Goal: Task Accomplishment & Management: Complete application form

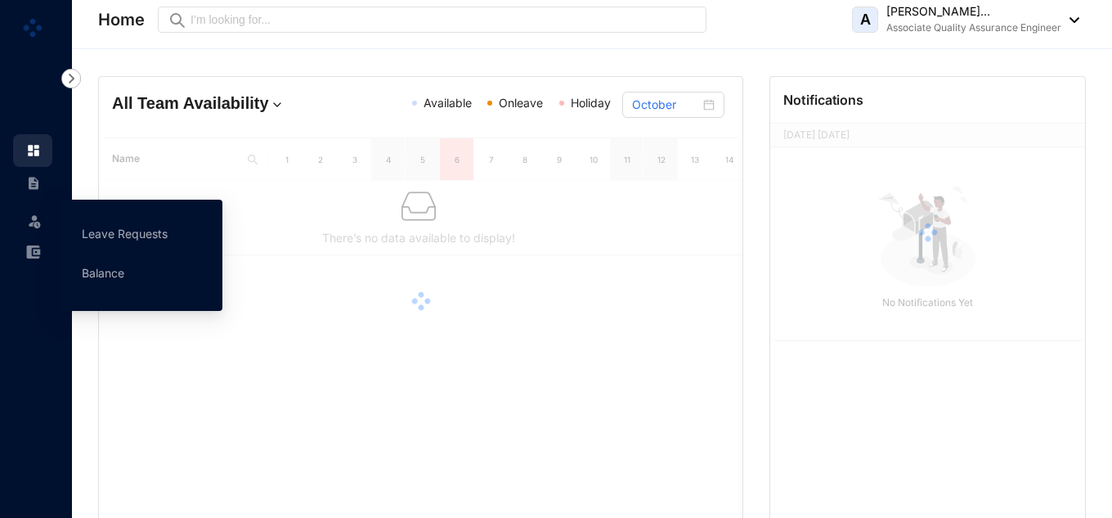
click at [39, 221] on img at bounding box center [34, 221] width 16 height 16
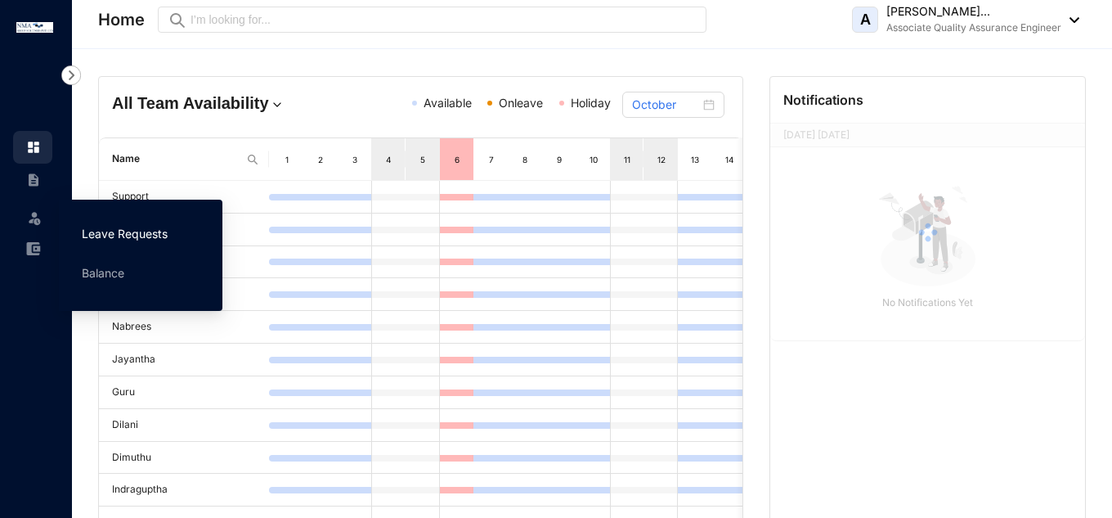
click at [118, 226] on link "Leave Requests" at bounding box center [125, 233] width 86 height 14
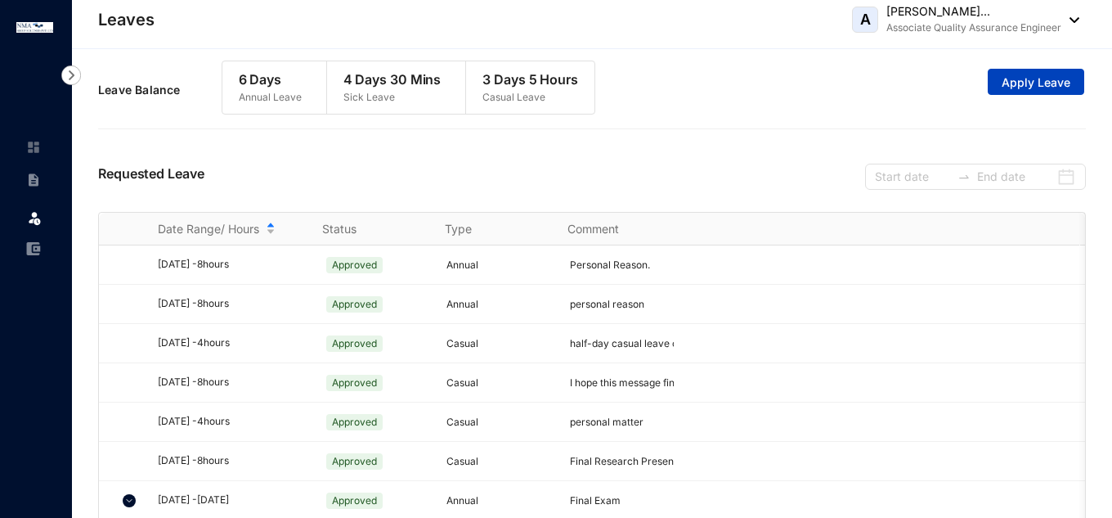
click at [1010, 81] on span "Apply Leave" at bounding box center [1036, 82] width 69 height 16
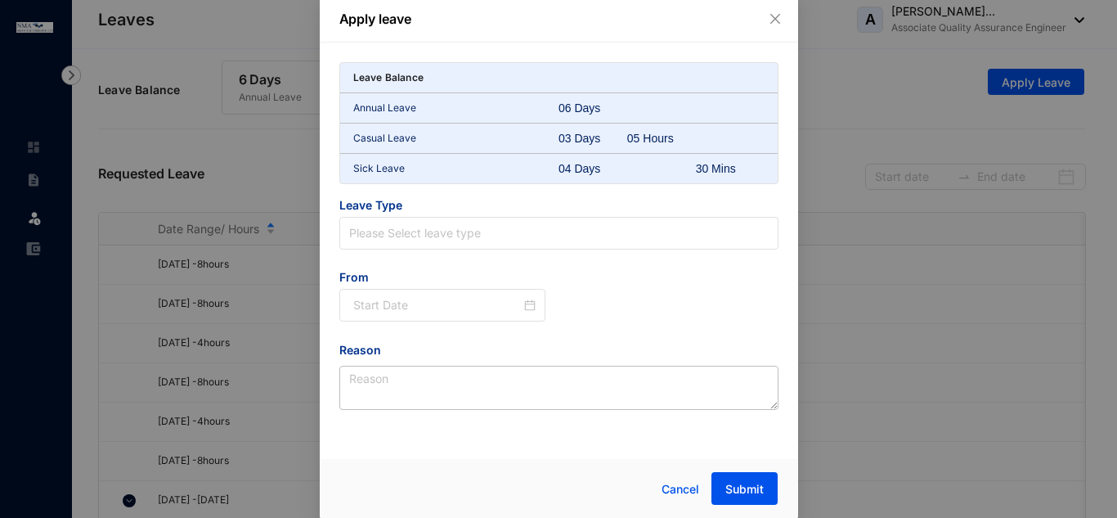
scroll to position [5, 0]
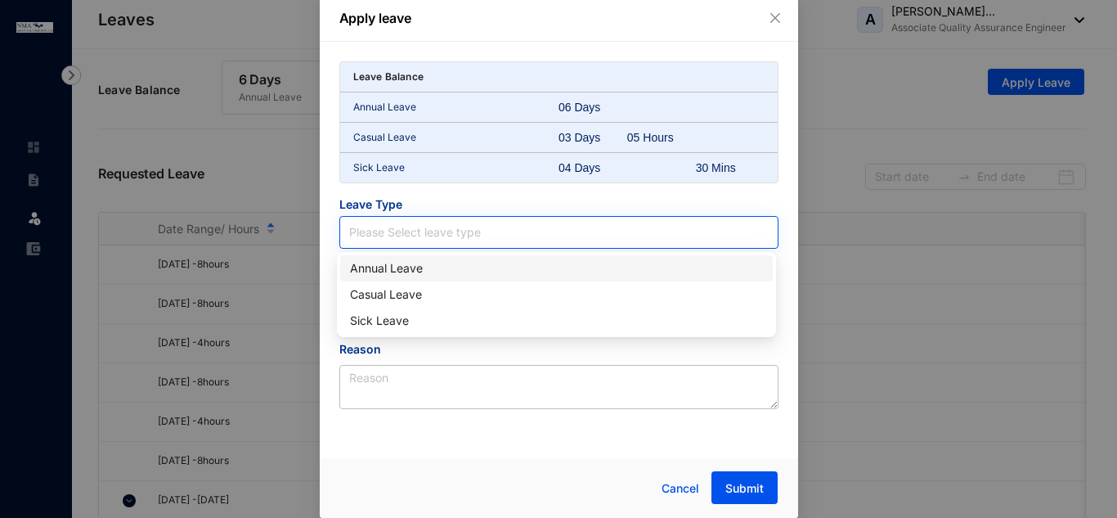
click at [530, 232] on input "search" at bounding box center [558, 232] width 419 height 31
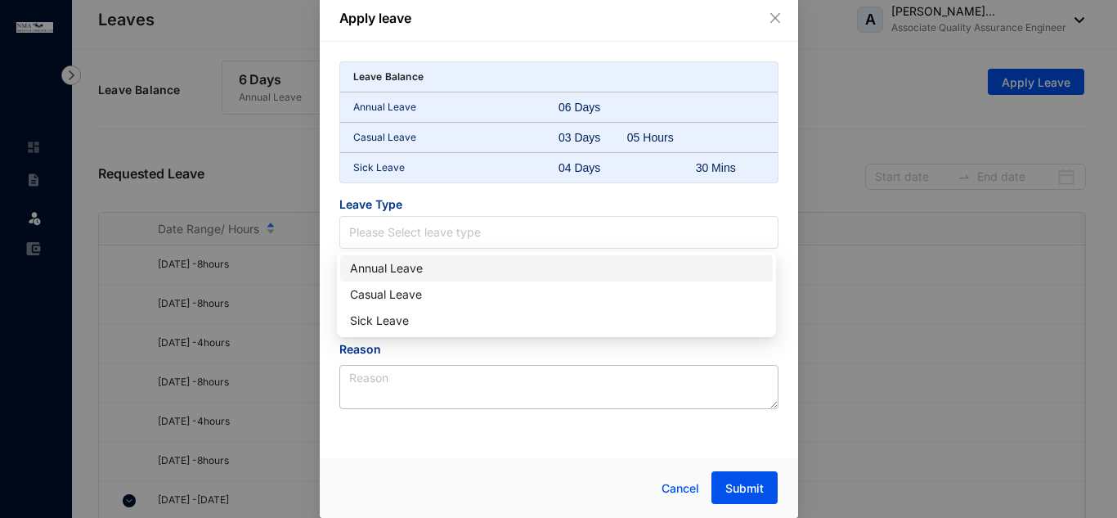
click at [402, 267] on div "Annual Leave" at bounding box center [556, 268] width 413 height 18
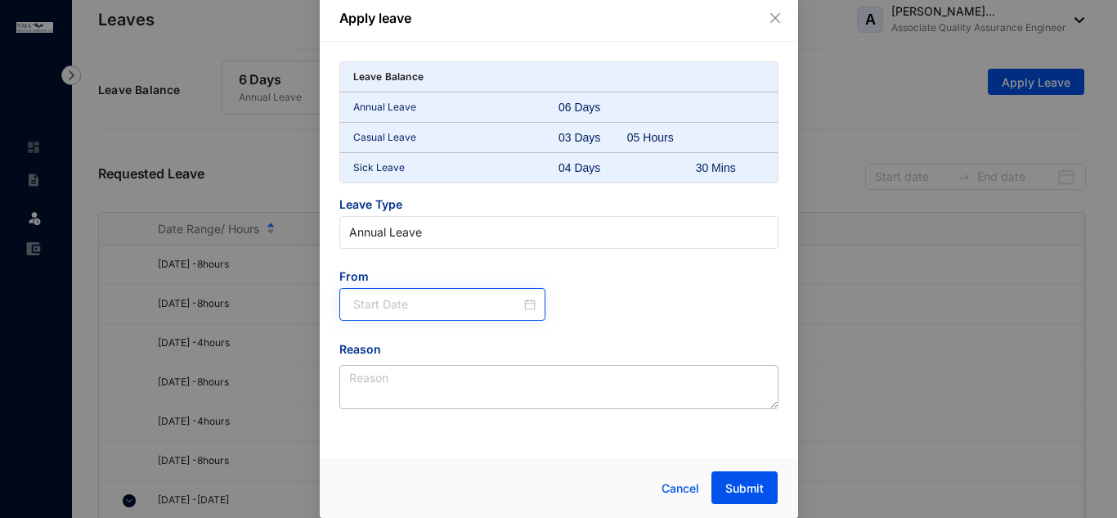
click at [528, 308] on div at bounding box center [444, 304] width 183 height 18
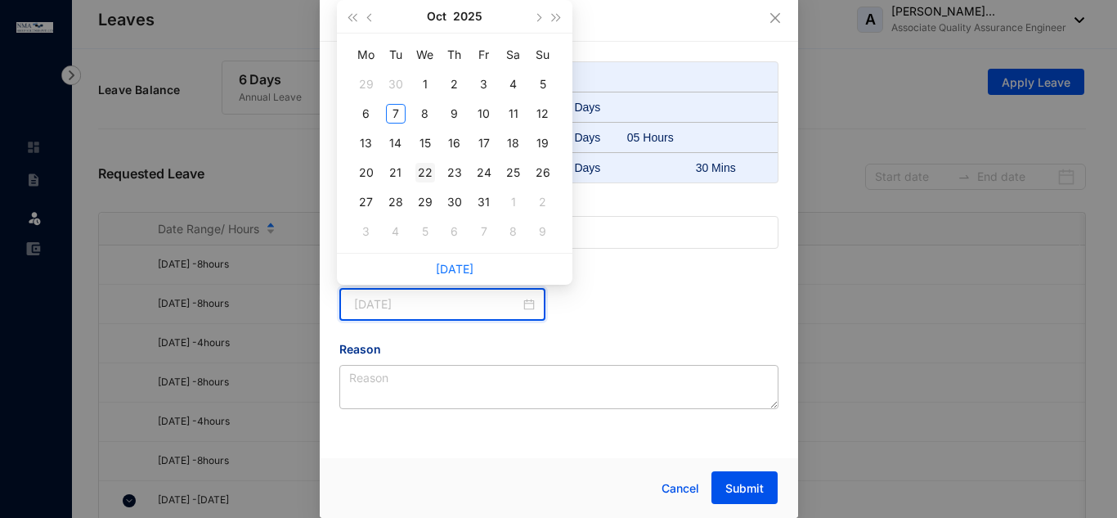
click at [428, 173] on div "22" at bounding box center [425, 173] width 20 height 20
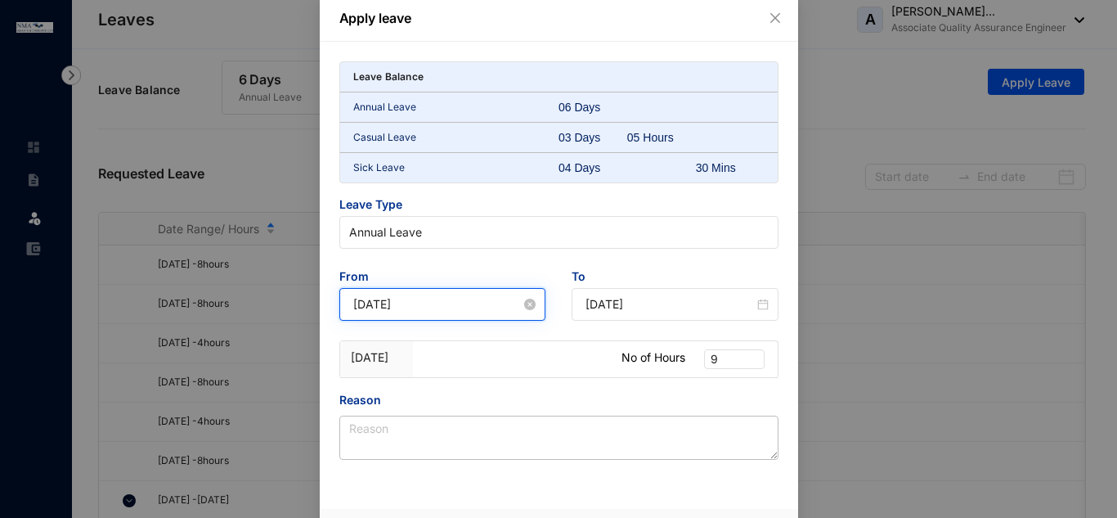
click at [447, 307] on input "[DATE]" at bounding box center [437, 304] width 168 height 18
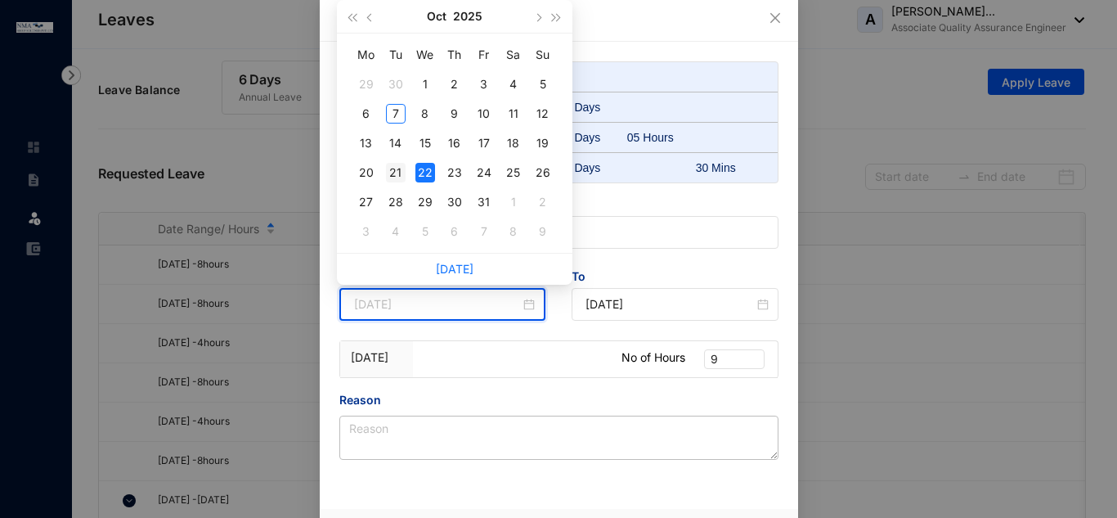
click at [402, 173] on div "21" at bounding box center [396, 173] width 20 height 20
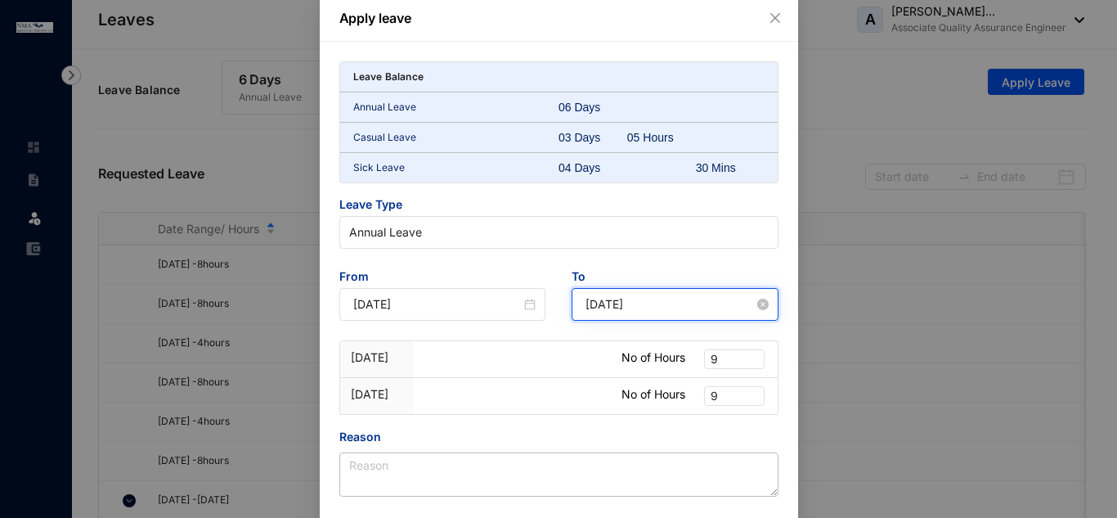
click at [654, 305] on input "[DATE]" at bounding box center [669, 304] width 168 height 18
click at [517, 264] on div "Leave Balance Annual Leave 06 Days Casual Leave 03 Days 05 Hours Sick Leave 04 …" at bounding box center [558, 278] width 439 height 435
click at [662, 298] on input "[DATE]" at bounding box center [669, 304] width 168 height 18
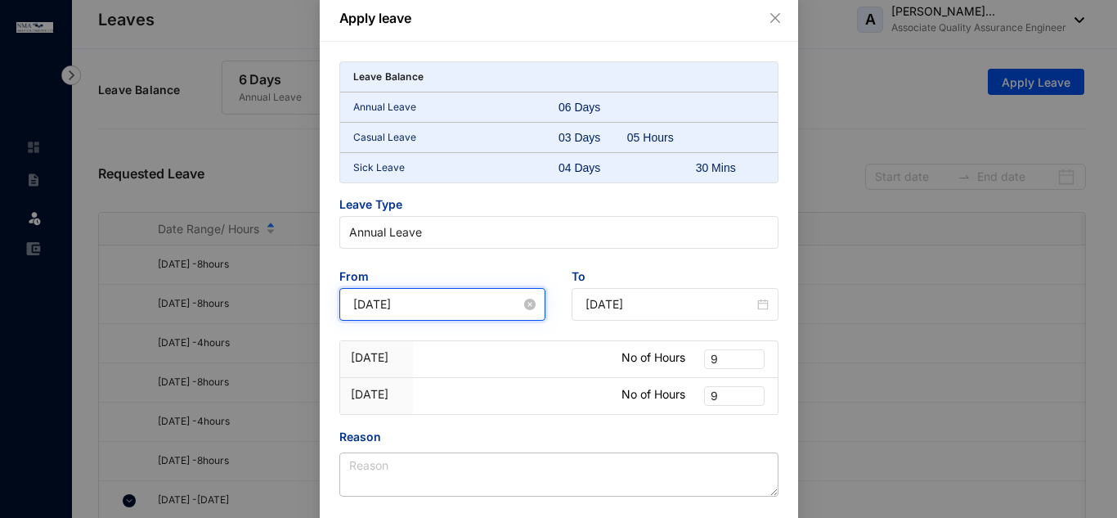
click at [464, 312] on input "[DATE]" at bounding box center [437, 304] width 168 height 18
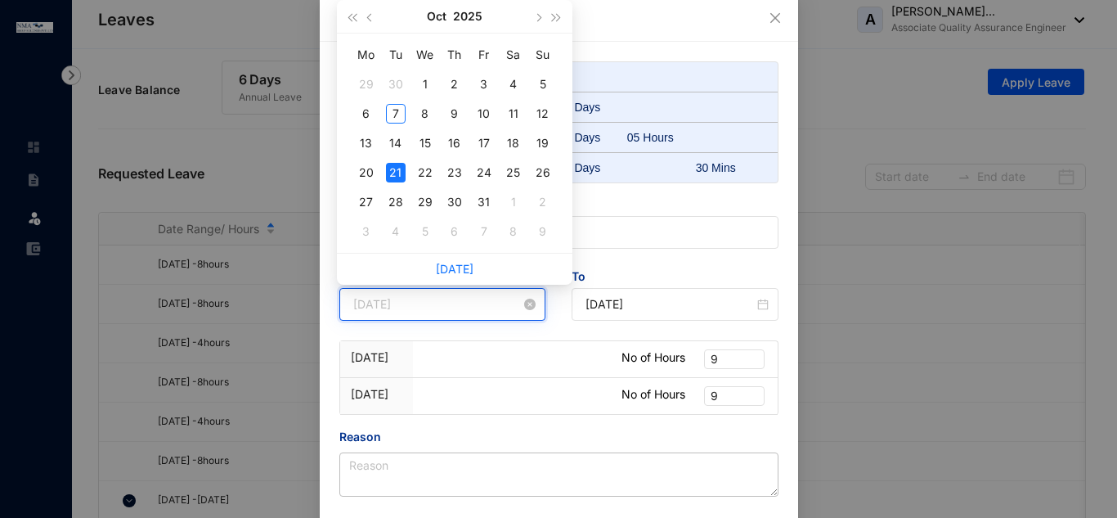
type input "[DATE]"
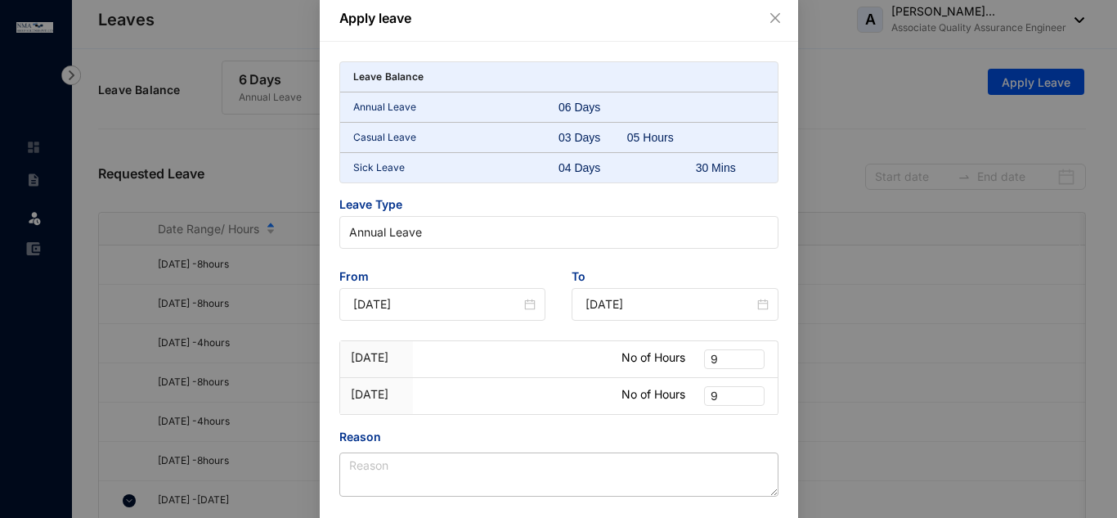
click at [482, 333] on div "From [DATE]" at bounding box center [442, 304] width 233 height 72
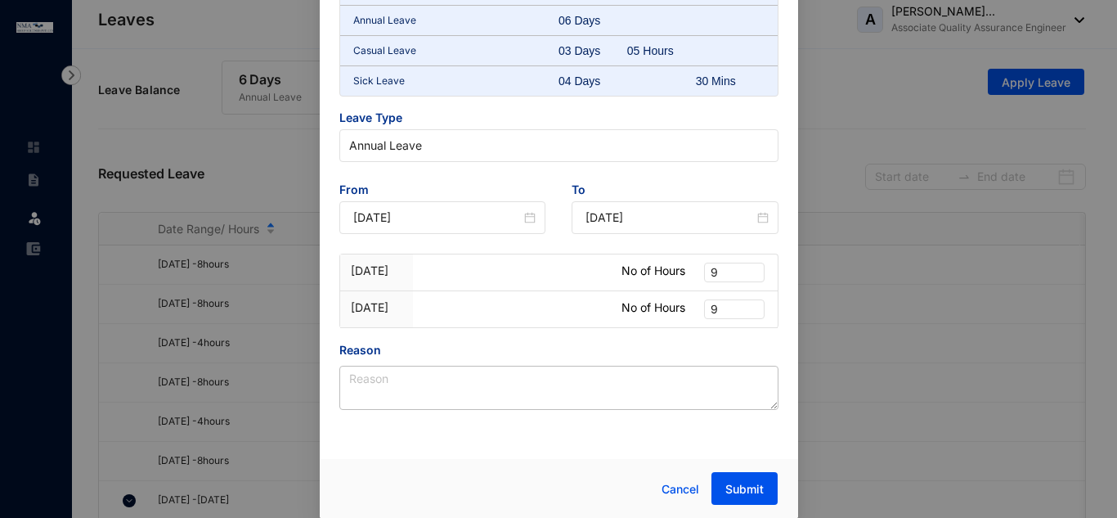
scroll to position [92, 0]
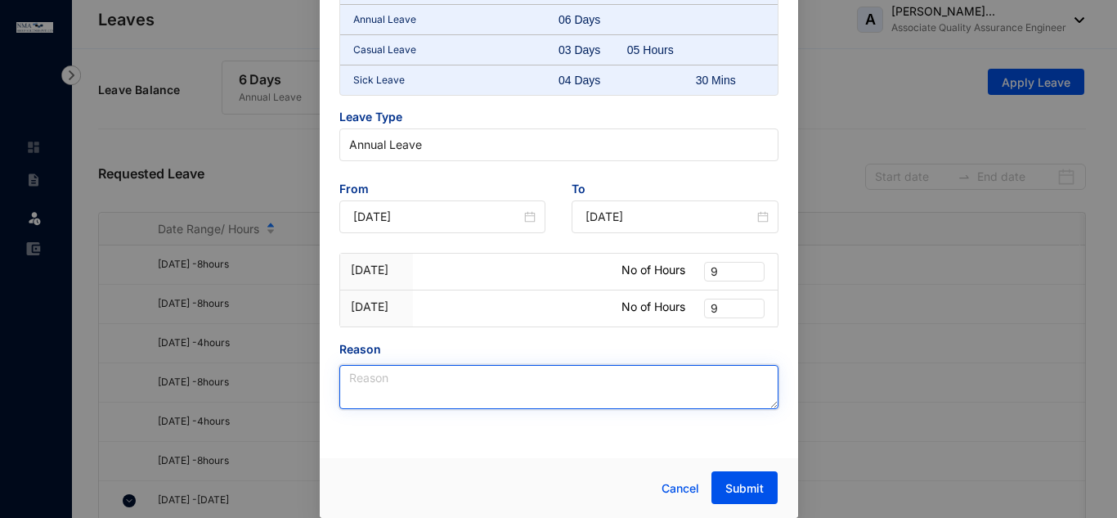
click at [452, 383] on textarea "Reason" at bounding box center [558, 387] width 439 height 44
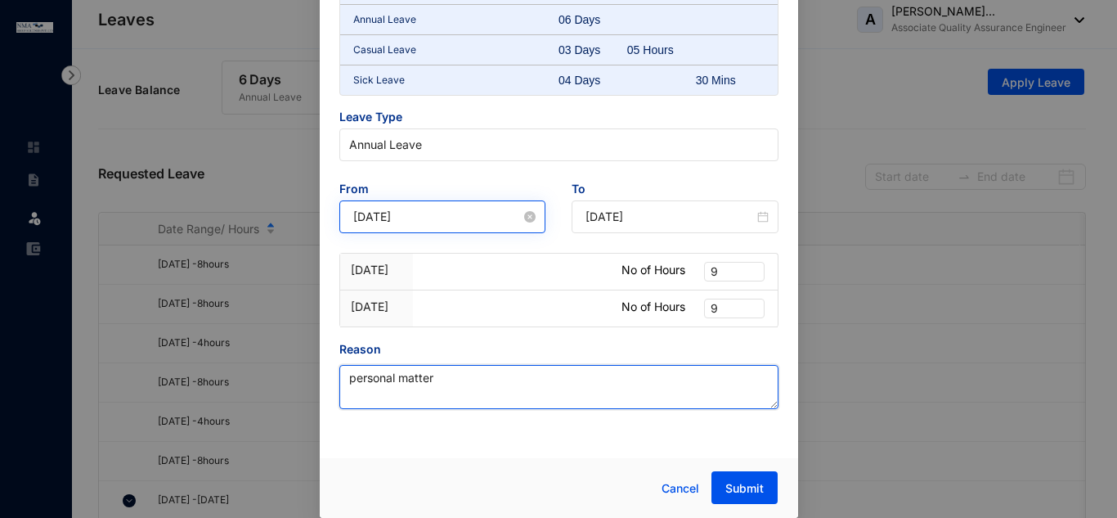
type textarea "personal matter"
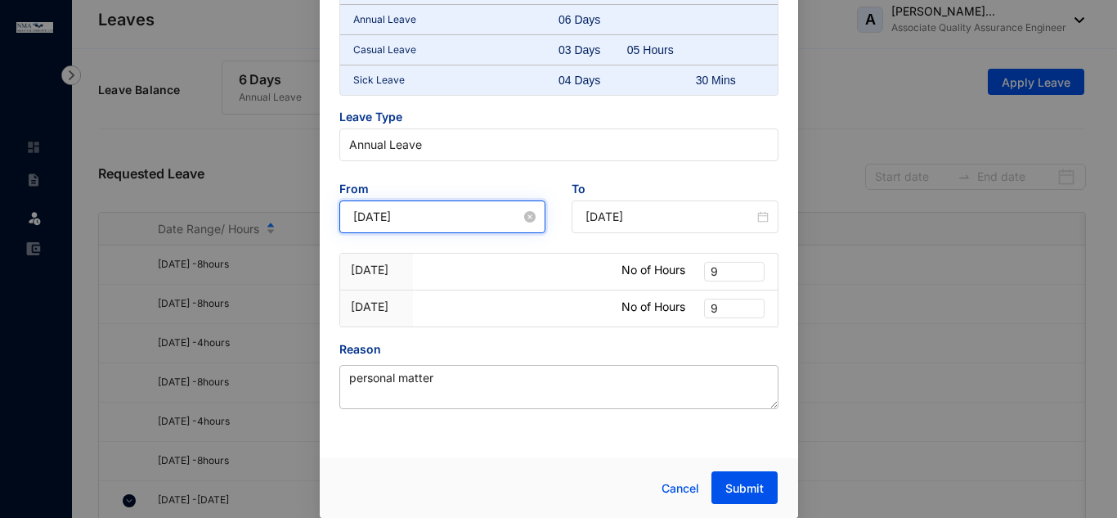
click at [433, 214] on input "[DATE]" at bounding box center [437, 217] width 168 height 18
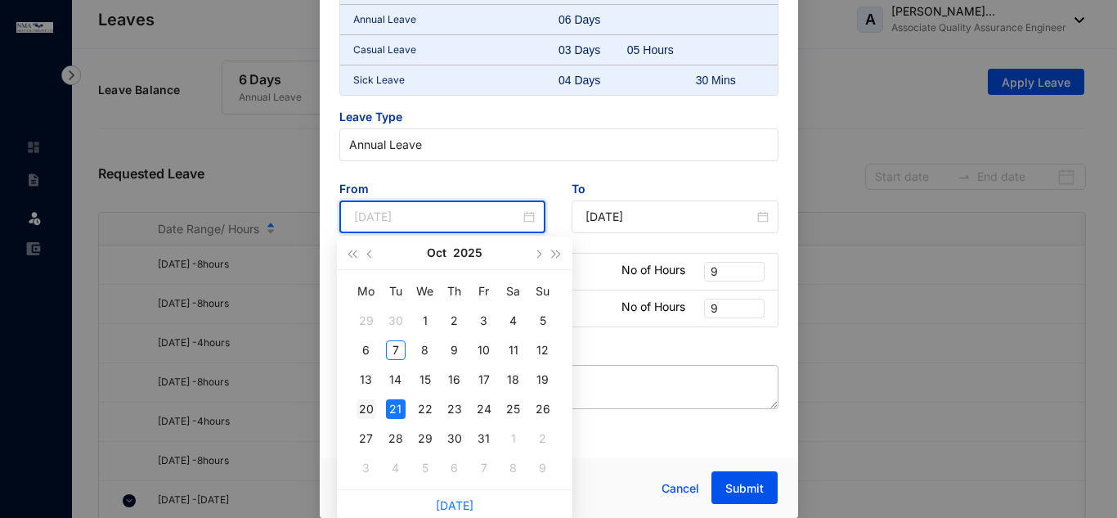
type input "[DATE]"
click at [362, 410] on div "20" at bounding box center [367, 409] width 20 height 20
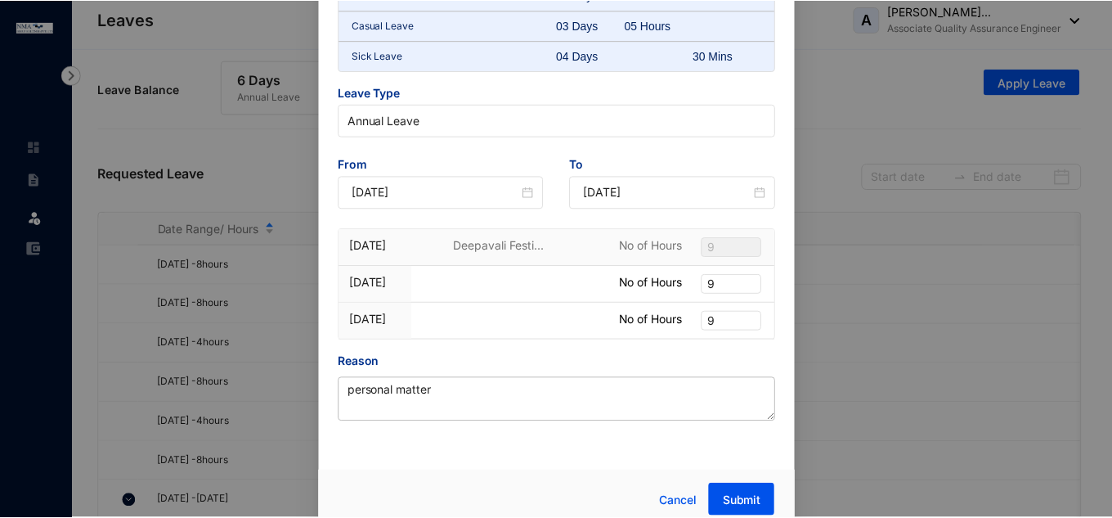
scroll to position [129, 0]
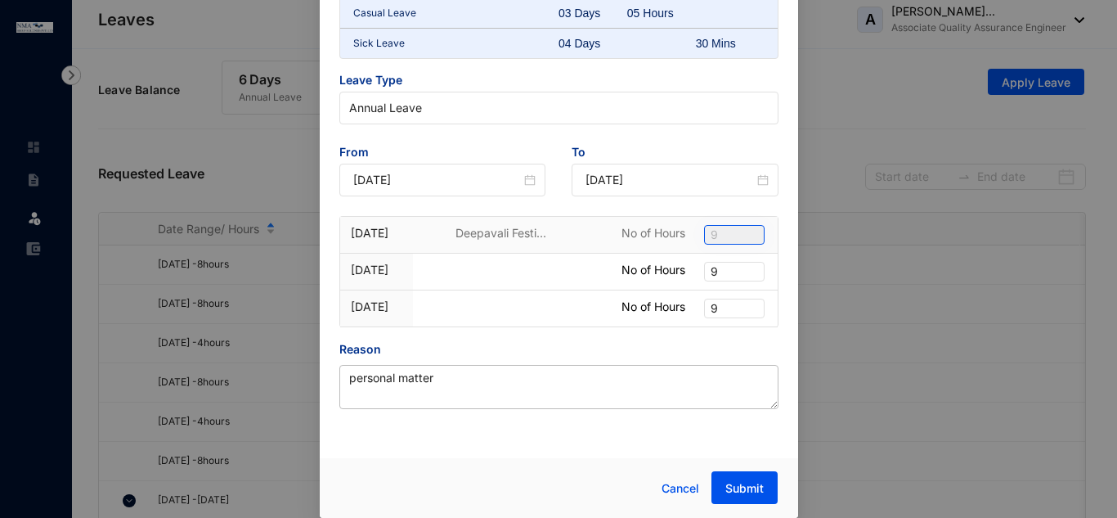
click at [739, 237] on span "9" at bounding box center [734, 235] width 47 height 18
click at [725, 231] on span "9" at bounding box center [734, 235] width 47 height 18
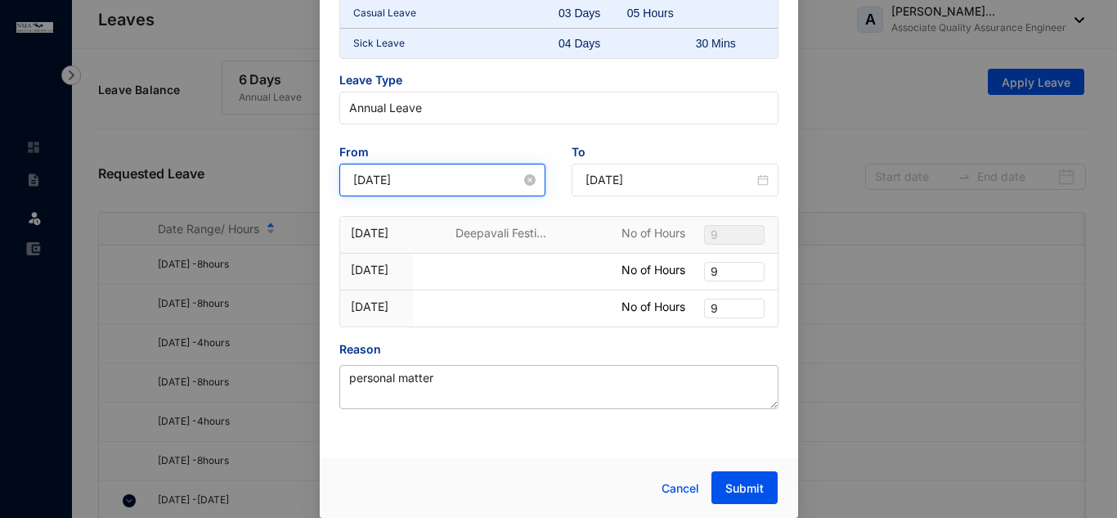
click at [493, 176] on input "[DATE]" at bounding box center [437, 180] width 168 height 18
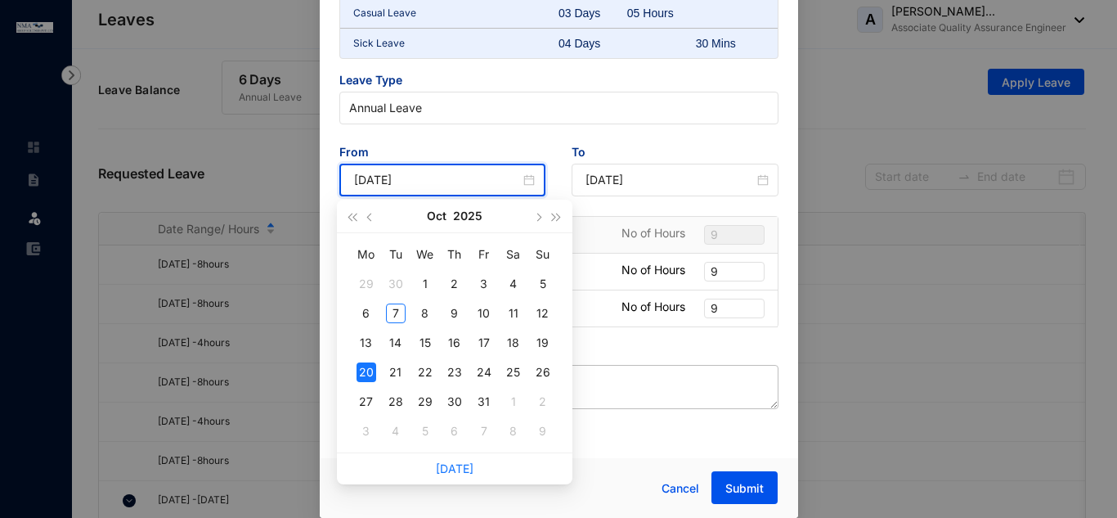
click at [644, 347] on div "Reason" at bounding box center [558, 352] width 439 height 25
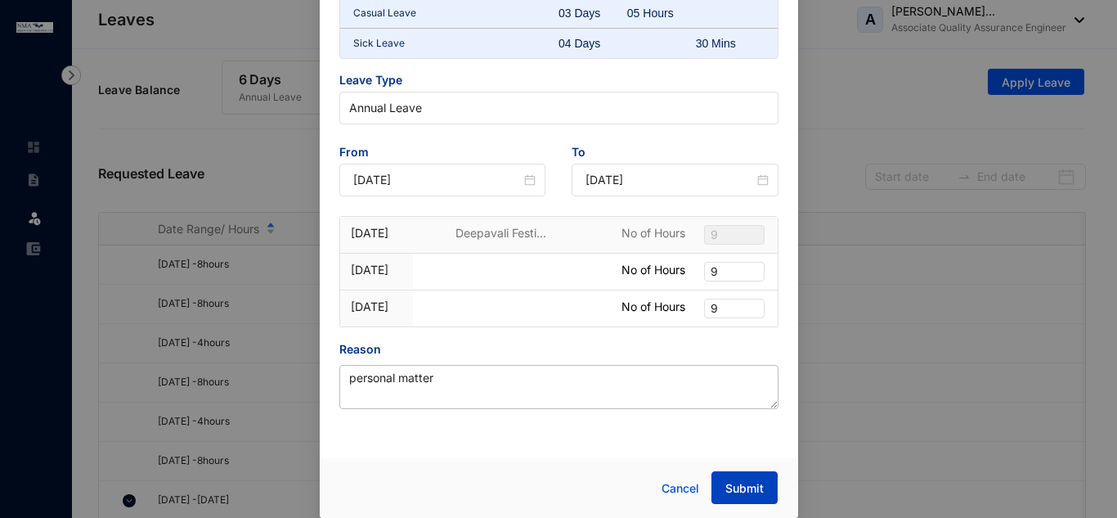
click at [734, 484] on span "Submit" at bounding box center [744, 488] width 38 height 16
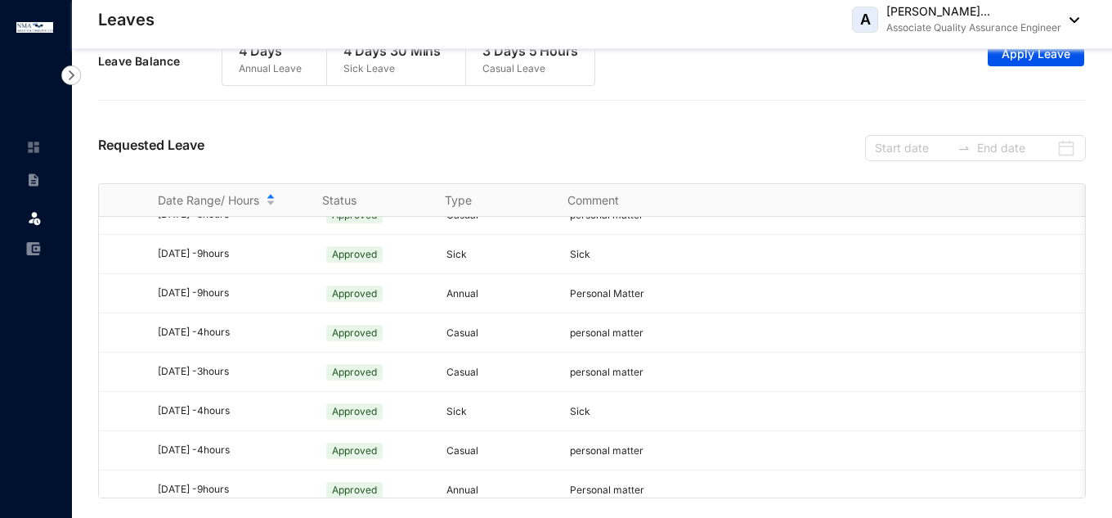
scroll to position [988, 0]
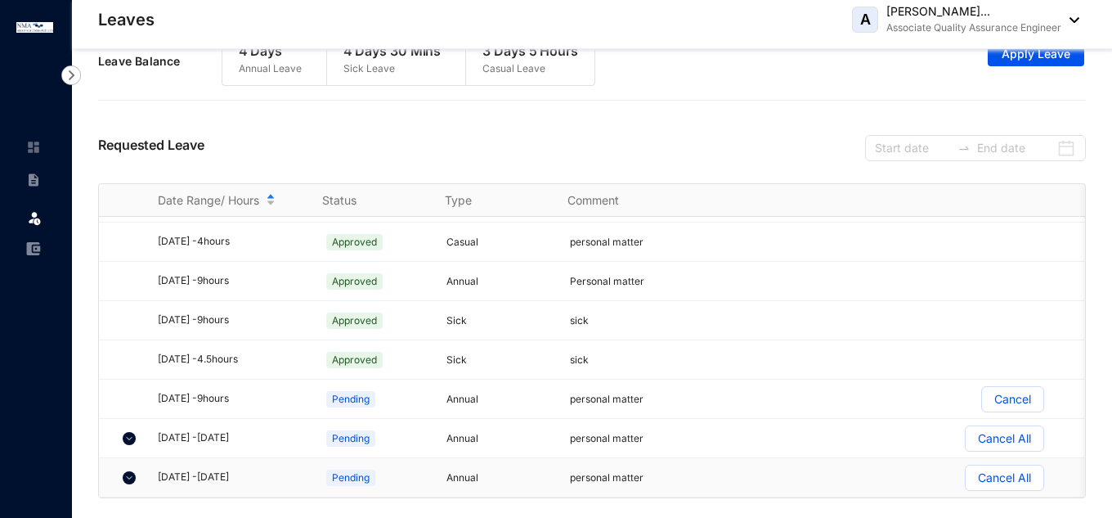
click at [132, 471] on img at bounding box center [129, 477] width 13 height 13
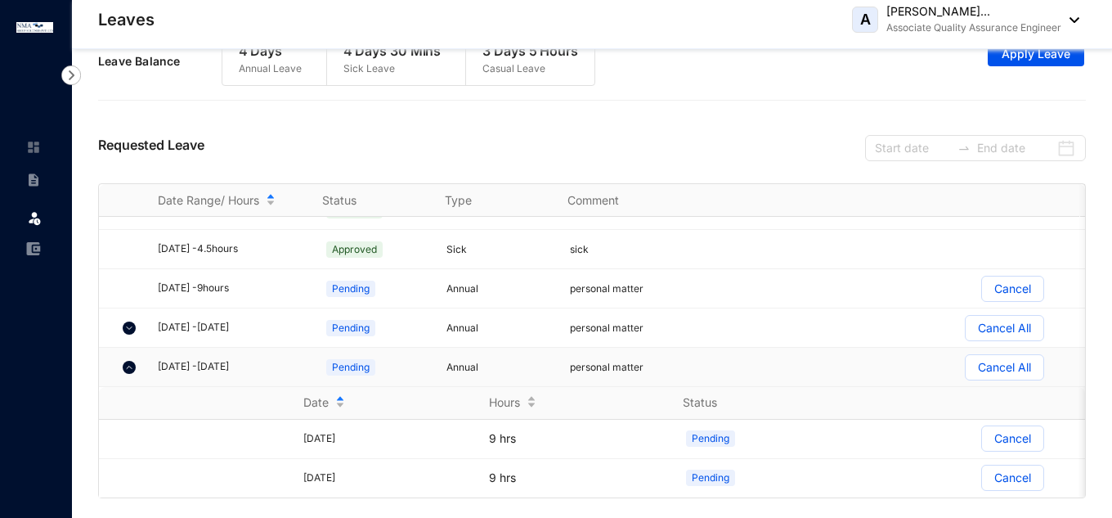
scroll to position [1098, 0]
click at [129, 361] on img at bounding box center [129, 367] width 13 height 13
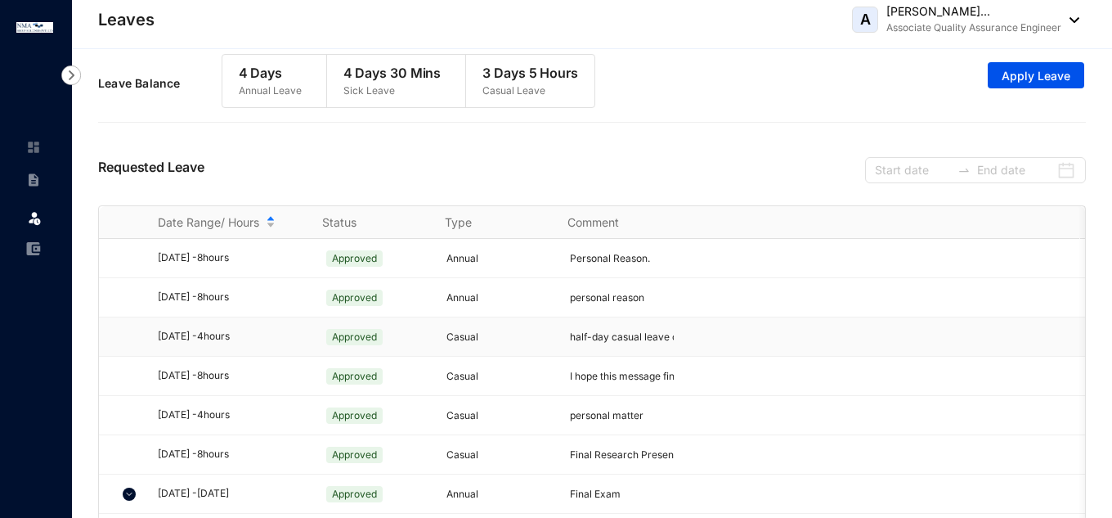
scroll to position [0, 0]
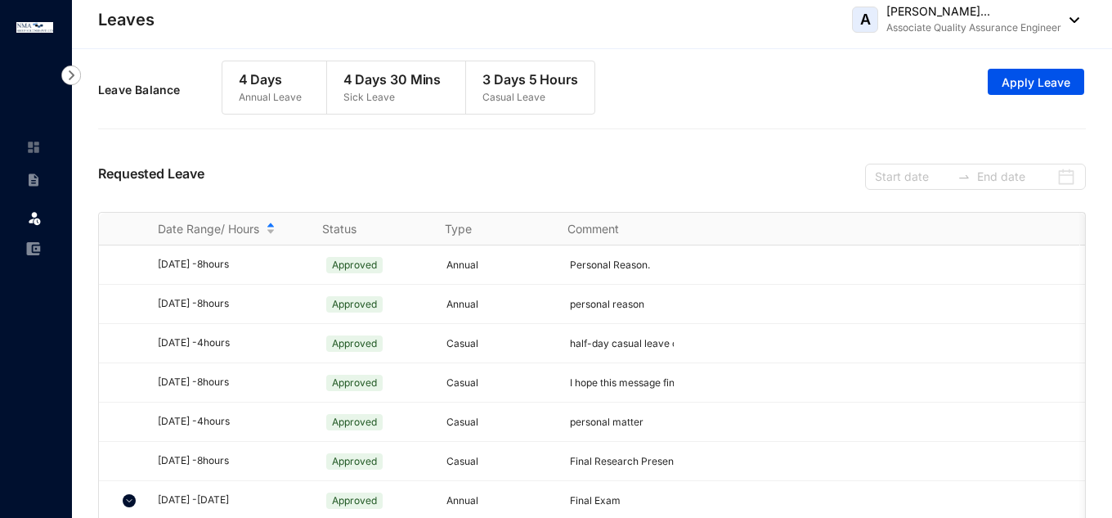
click at [717, 141] on div "Requested Leave" at bounding box center [592, 174] width 988 height 74
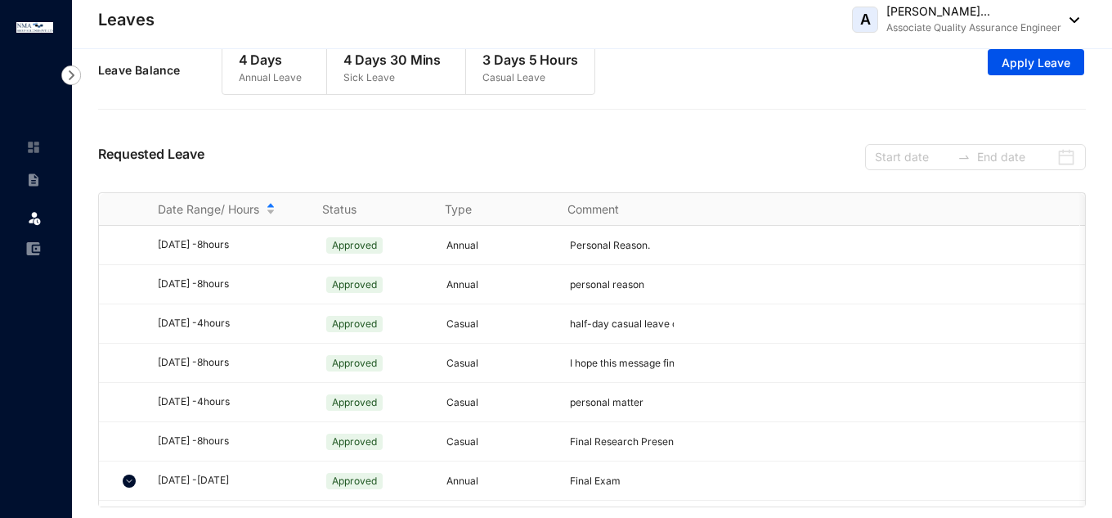
scroll to position [29, 0]
